Goal: Task Accomplishment & Management: Complete application form

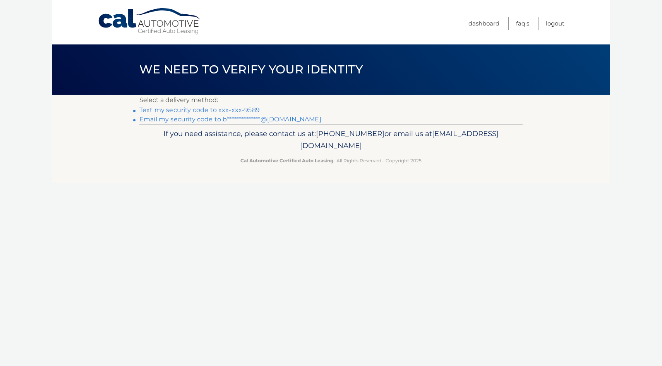
click at [199, 111] on link "Text my security code to xxx-xxx-9589" at bounding box center [199, 109] width 120 height 7
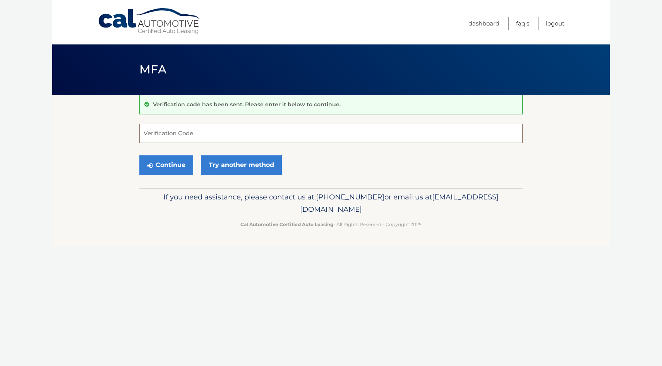
click at [191, 136] on input "Verification Code" at bounding box center [330, 133] width 383 height 19
click at [204, 128] on input "Verification Code" at bounding box center [330, 133] width 383 height 19
click at [264, 169] on link "Try another method" at bounding box center [241, 165] width 81 height 19
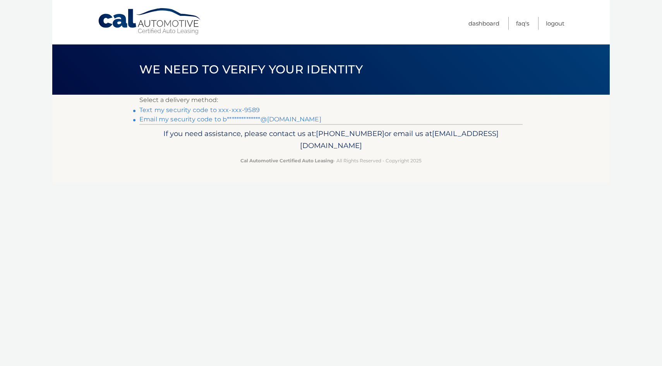
click at [242, 111] on link "Text my security code to xxx-xxx-9589" at bounding box center [199, 109] width 120 height 7
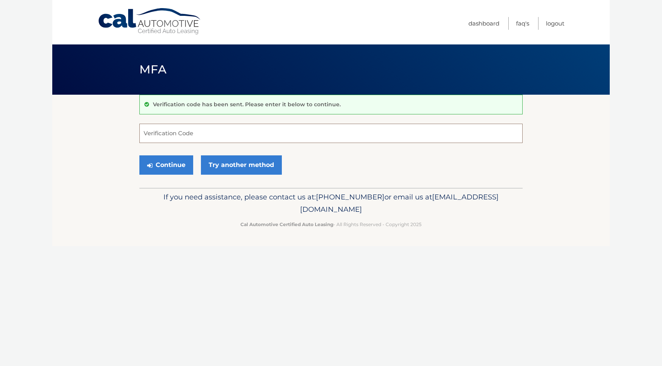
click at [224, 133] on input "Verification Code" at bounding box center [330, 133] width 383 height 19
click at [275, 130] on input "Verification Code" at bounding box center [330, 133] width 383 height 19
